Goal: Transaction & Acquisition: Subscribe to service/newsletter

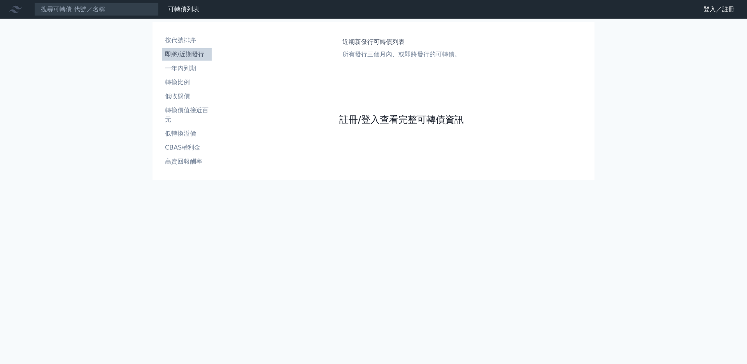
click at [354, 126] on link "註冊/登入查看完整可轉債資訊" at bounding box center [401, 120] width 124 height 12
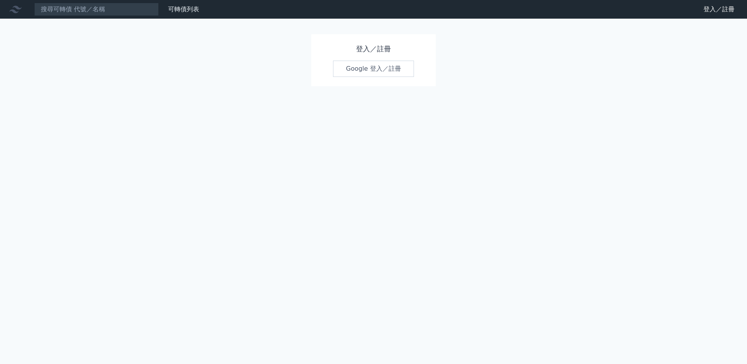
click at [361, 74] on link "Google 登入／註冊" at bounding box center [373, 69] width 81 height 16
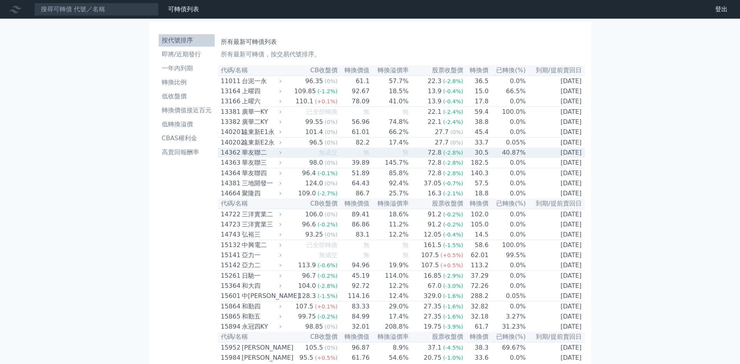
click at [242, 158] on div "華友聯二" at bounding box center [261, 152] width 38 height 9
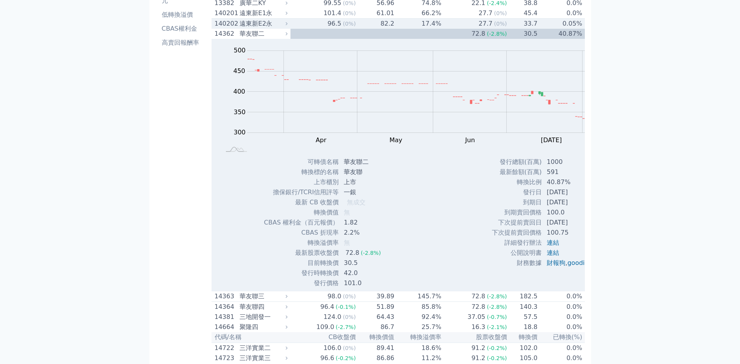
scroll to position [156, 0]
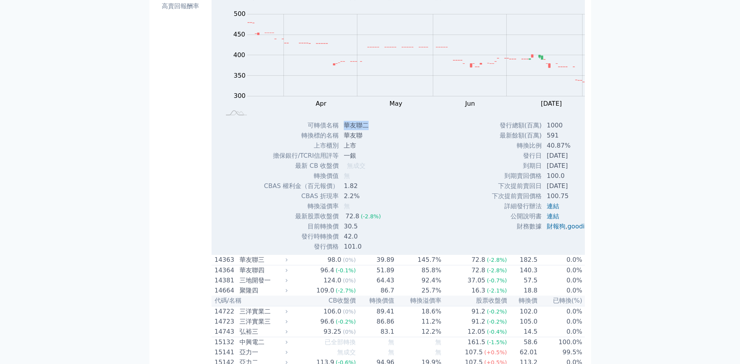
drag, startPoint x: 267, startPoint y: 231, endPoint x: 296, endPoint y: 229, distance: 29.2
click at [339, 131] on td "華友聯二" at bounding box center [363, 126] width 48 height 10
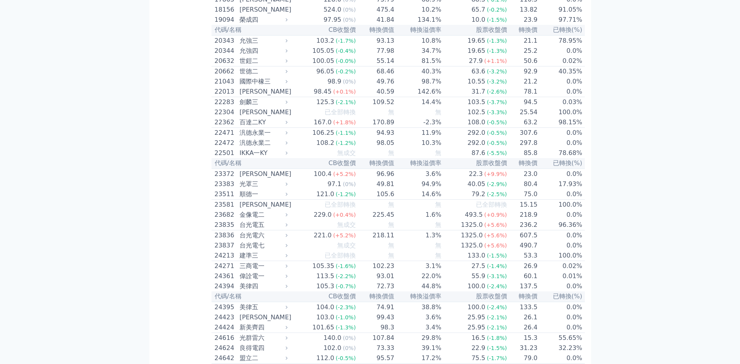
scroll to position [700, 0]
